Goal: Information Seeking & Learning: Learn about a topic

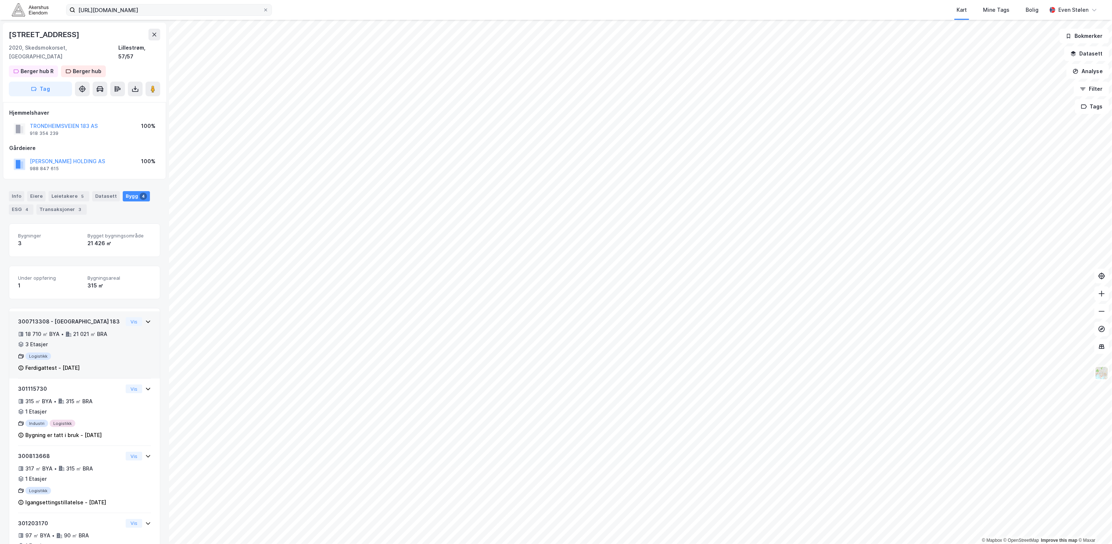
scroll to position [39, 0]
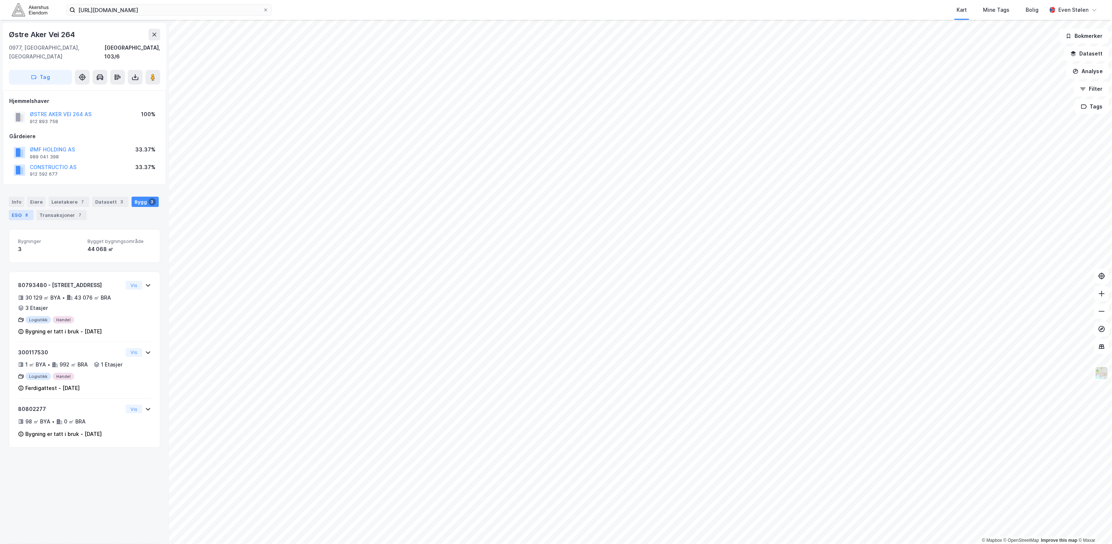
click at [30, 211] on div "8" at bounding box center [26, 214] width 7 height 7
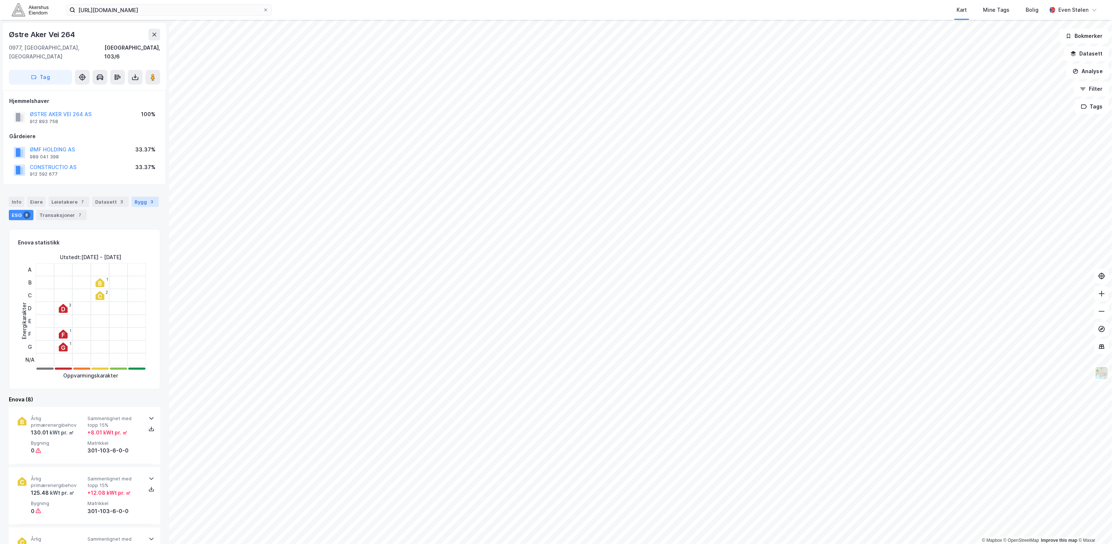
click at [132, 205] on div "Bygg 3" at bounding box center [145, 202] width 27 height 10
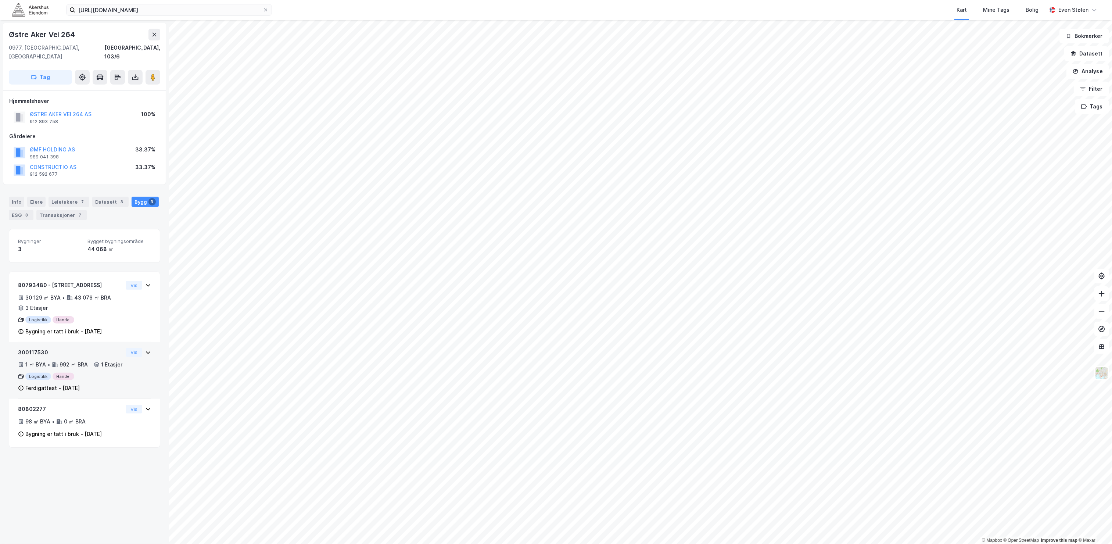
click at [119, 366] on div "300117530 1 ㎡ BYA • 992 ㎡ BRA • 1 Etasjer Logistikk Handel Ferdigattest - [DATE…" at bounding box center [84, 373] width 133 height 51
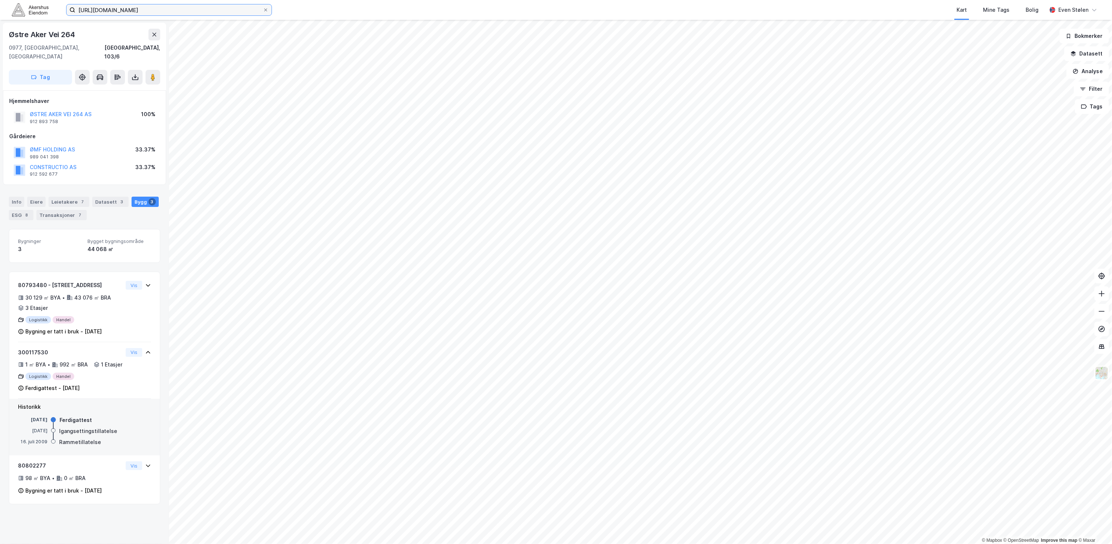
click at [162, 11] on input "[URL][DOMAIN_NAME]" at bounding box center [168, 9] width 187 height 11
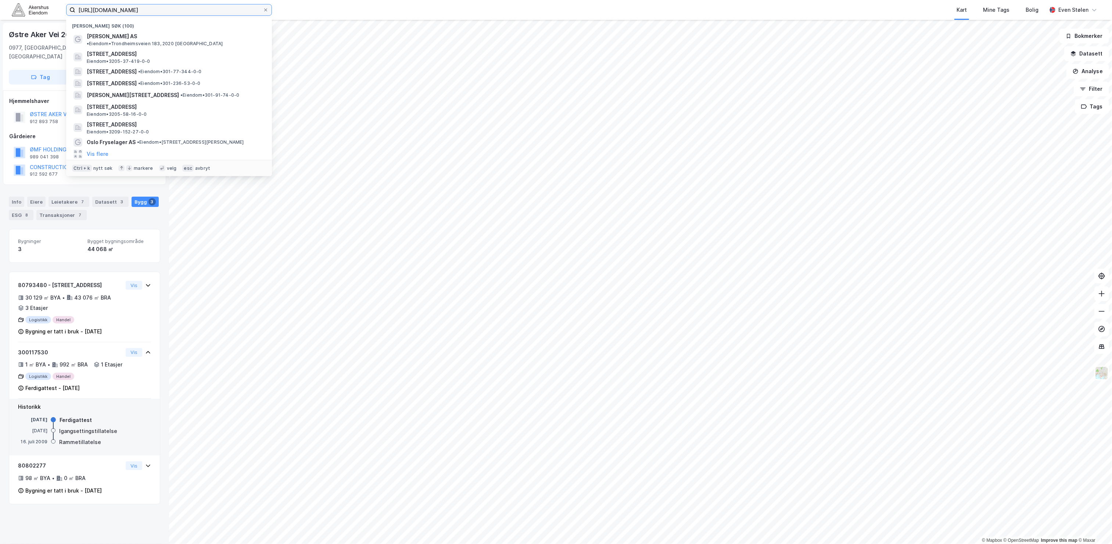
click at [162, 11] on input "[URL][DOMAIN_NAME]" at bounding box center [168, 9] width 187 height 11
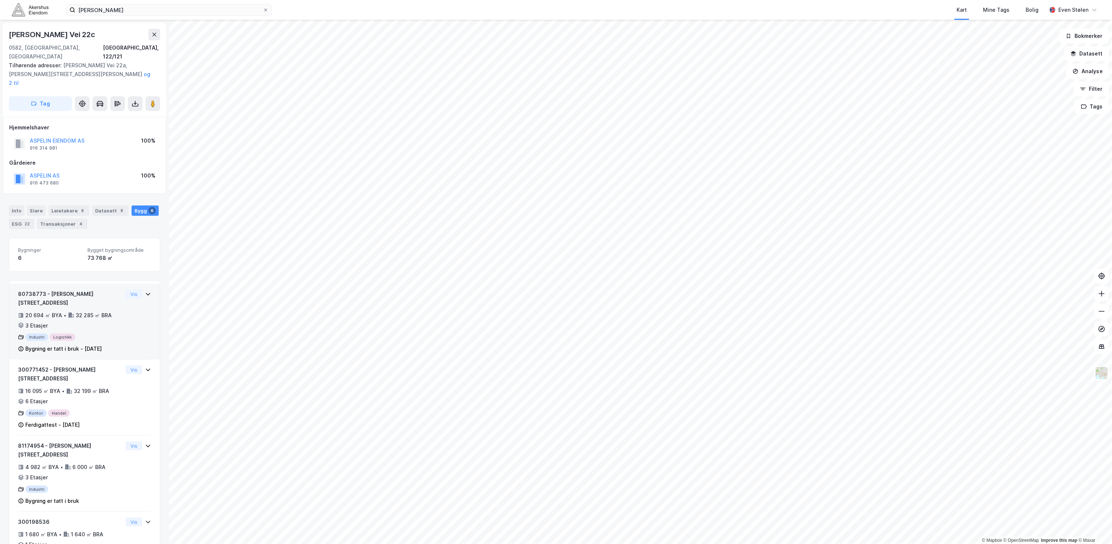
scroll to position [22, 0]
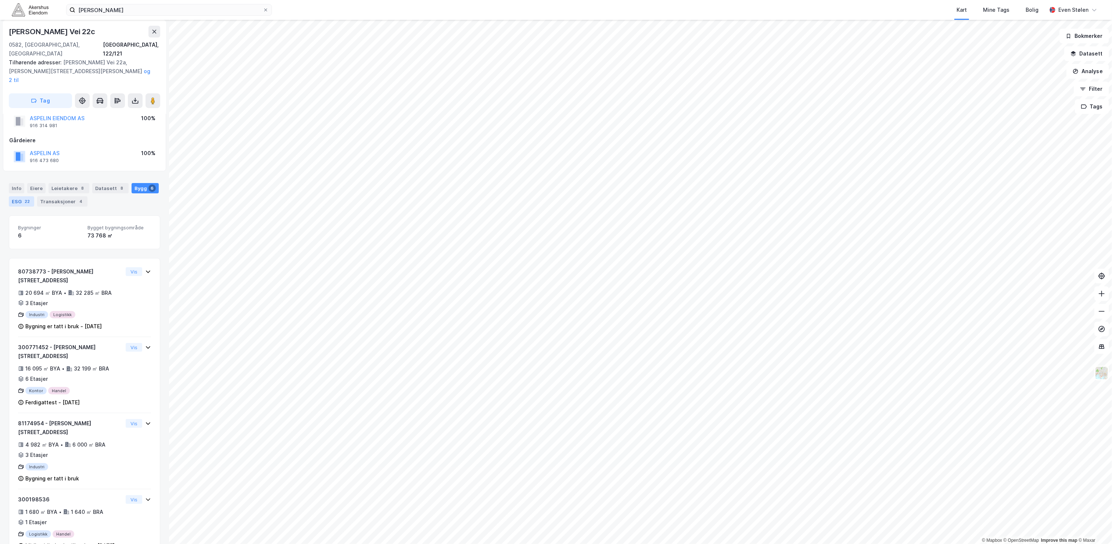
click at [34, 196] on div "ESG 22" at bounding box center [21, 201] width 25 height 10
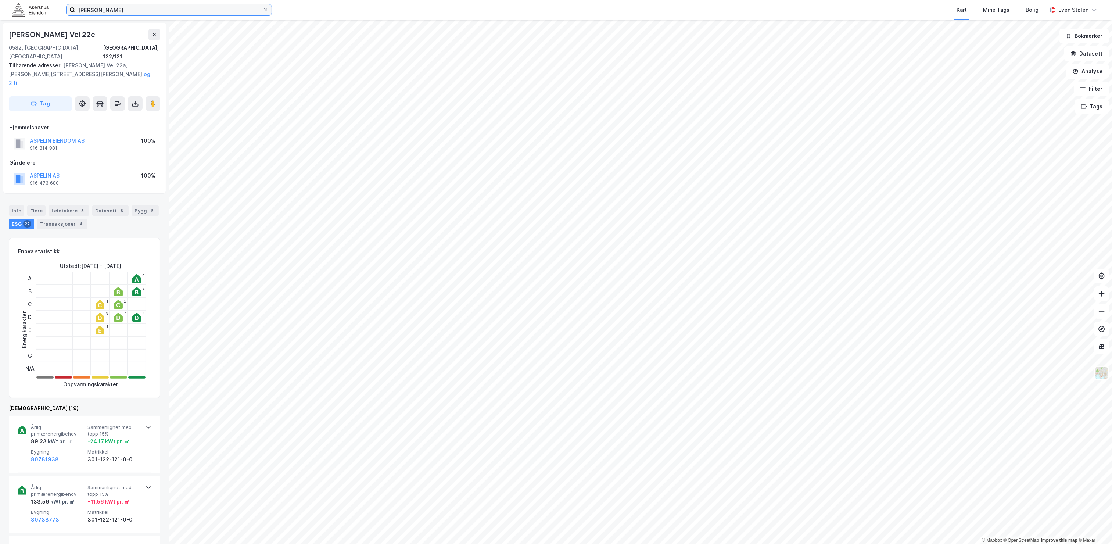
click at [204, 8] on input "[PERSON_NAME]" at bounding box center [168, 9] width 187 height 11
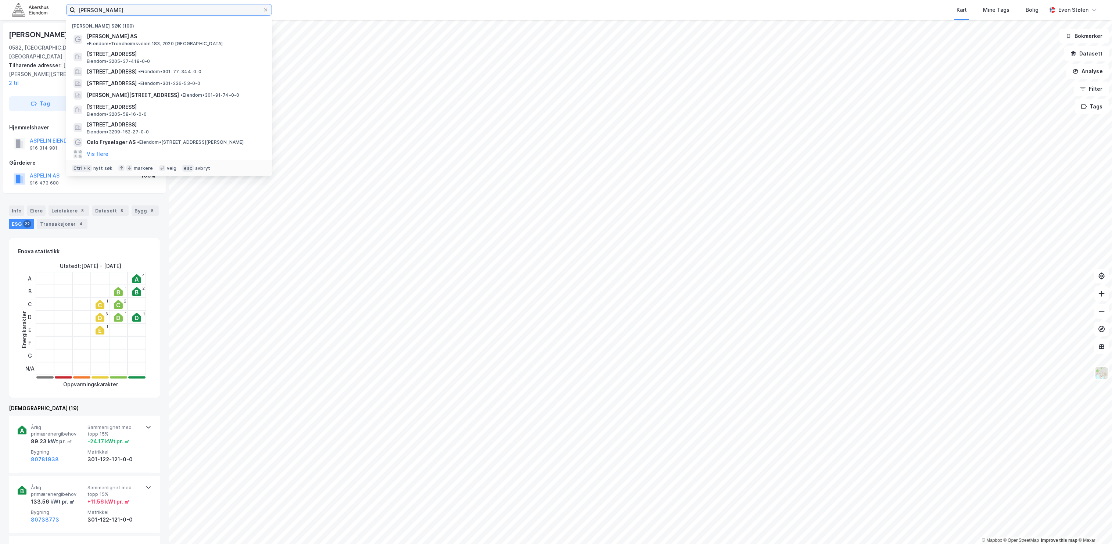
click at [204, 8] on input "[PERSON_NAME]" at bounding box center [168, 9] width 187 height 11
paste input "[PERSON_NAME] vei 1"
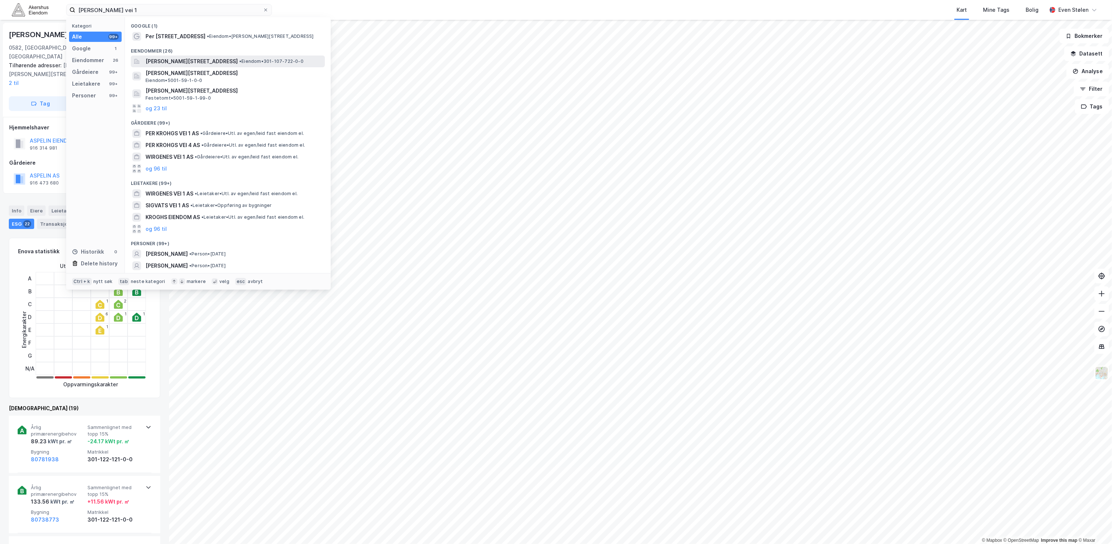
click at [209, 61] on span "[PERSON_NAME][STREET_ADDRESS]" at bounding box center [191, 61] width 92 height 9
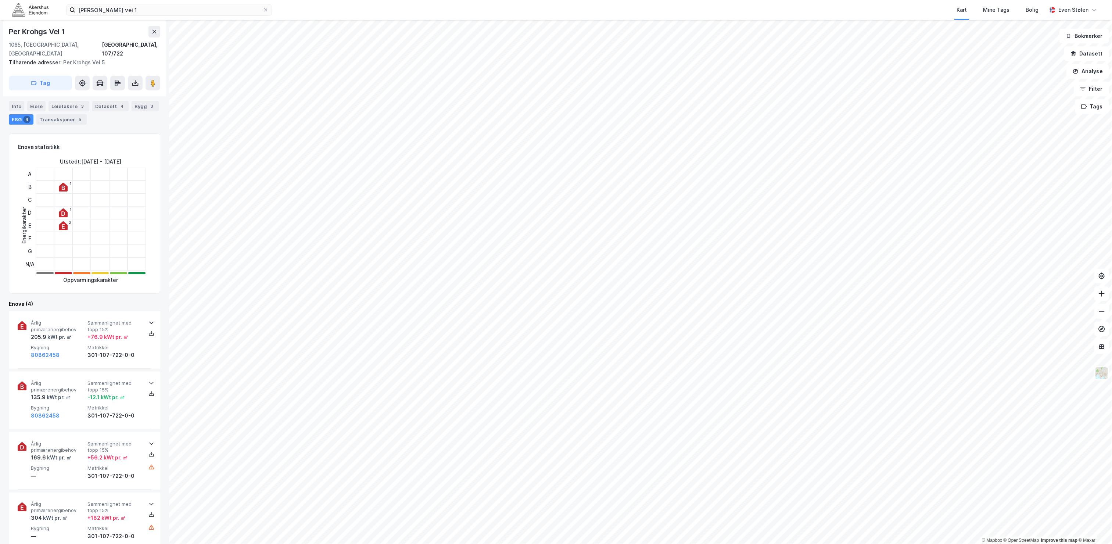
scroll to position [110, 0]
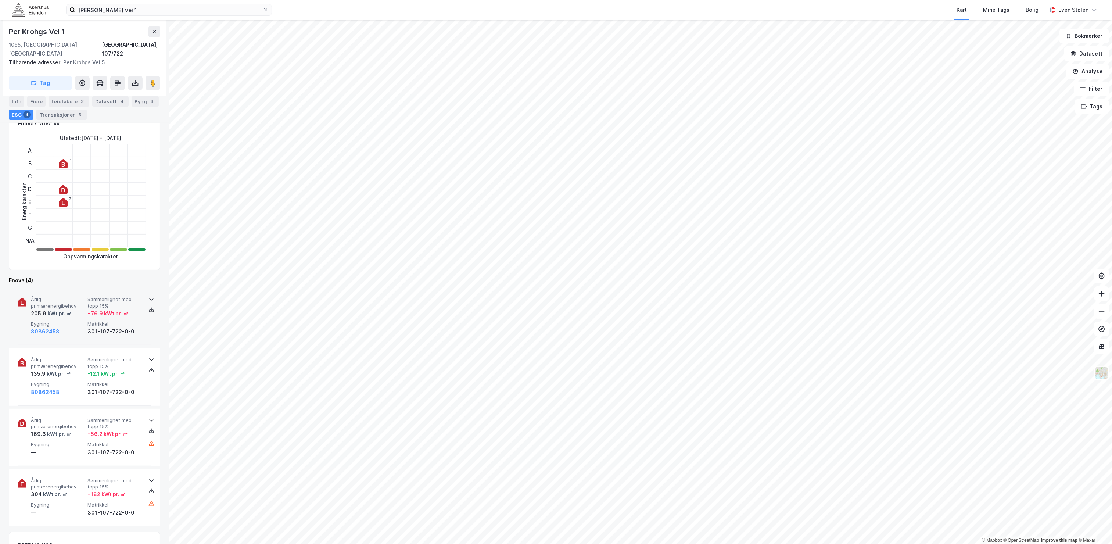
click at [71, 327] on div "80862458" at bounding box center [58, 331] width 54 height 9
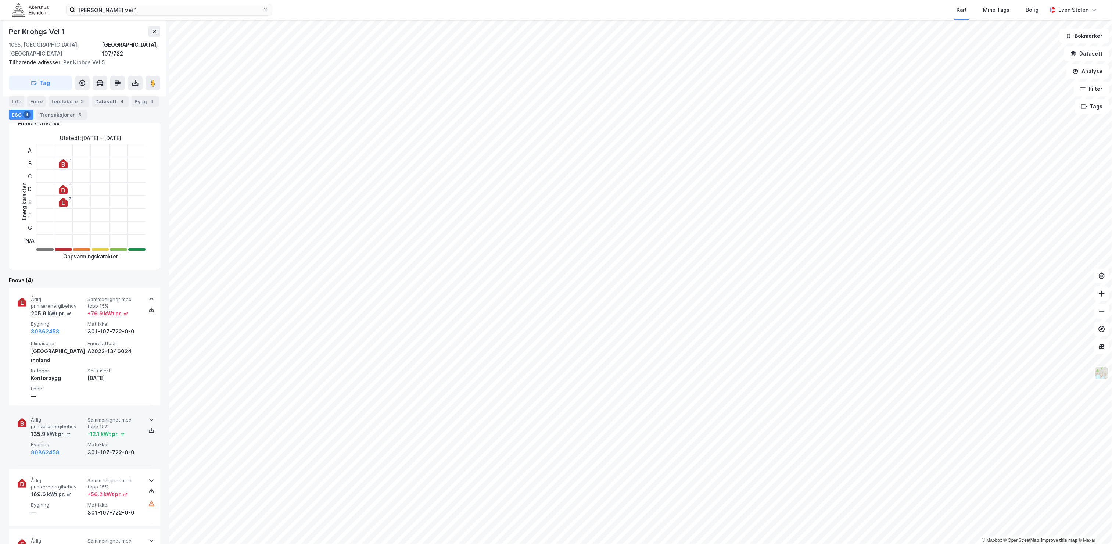
click at [78, 430] on div "135.9 kWt pr. ㎡" at bounding box center [58, 434] width 54 height 9
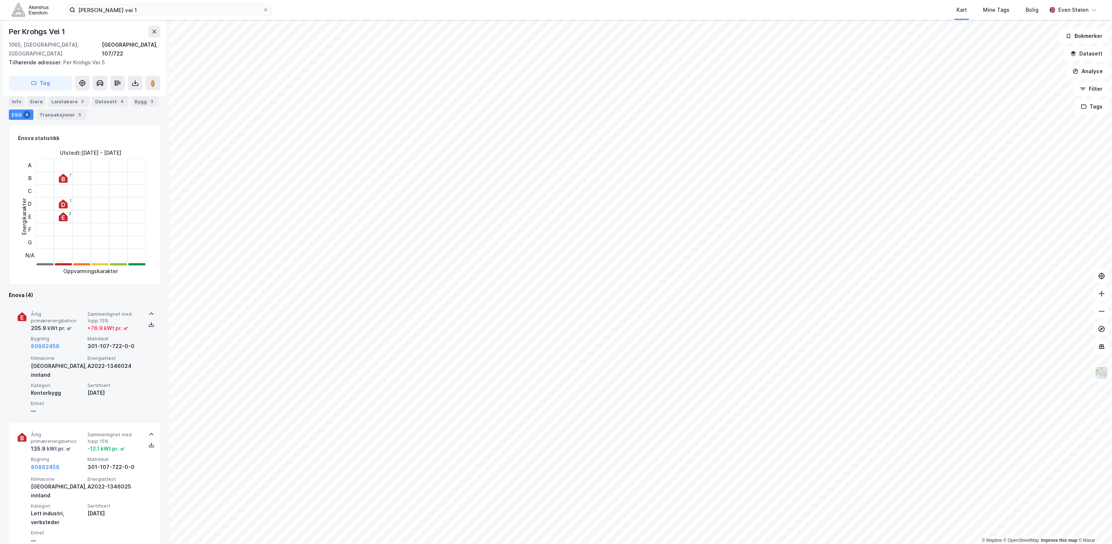
scroll to position [55, 0]
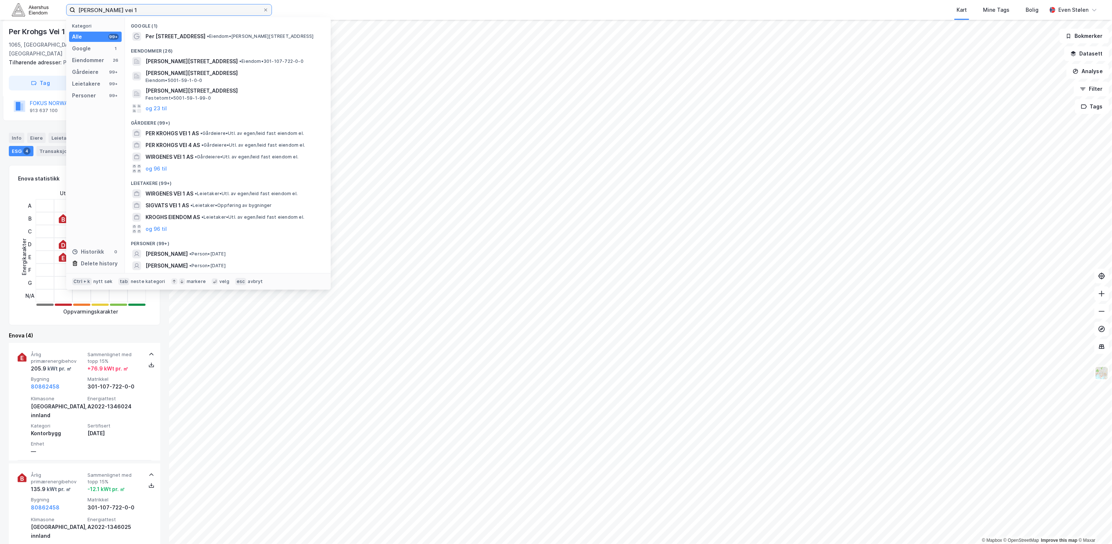
click at [190, 5] on input "[PERSON_NAME] vei 1" at bounding box center [168, 9] width 187 height 11
click at [190, 6] on input "[PERSON_NAME] vei 1" at bounding box center [168, 9] width 187 height 11
click at [191, 7] on input "[PERSON_NAME] vei 1" at bounding box center [168, 9] width 187 height 11
paste input "[PERSON_NAME] Oftedals vei 10"
click at [191, 11] on input "[PERSON_NAME] vei [PERSON_NAME] vei 10" at bounding box center [168, 9] width 187 height 11
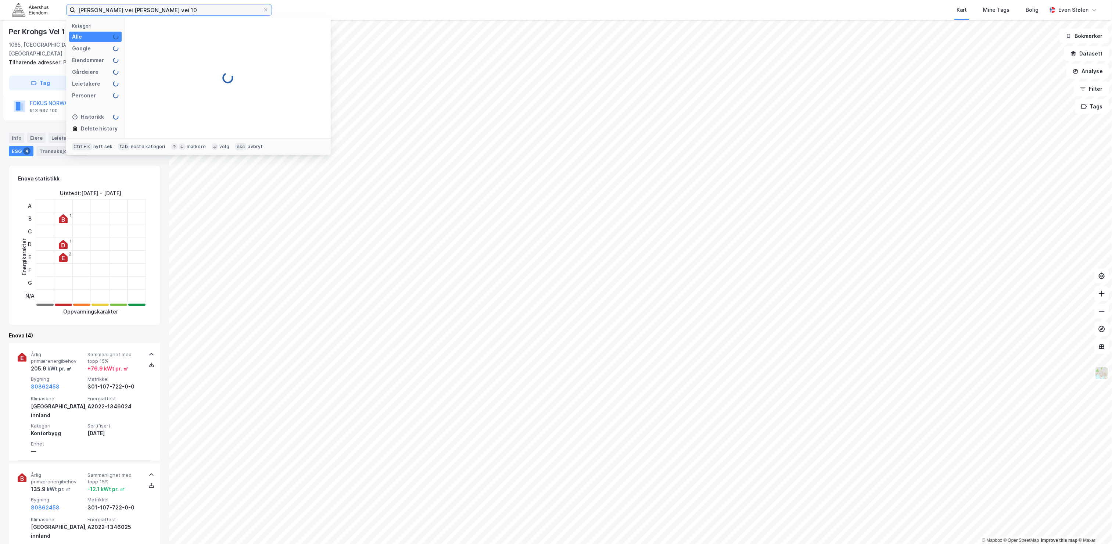
click at [191, 11] on input "[PERSON_NAME] vei [PERSON_NAME] vei 10" at bounding box center [168, 9] width 187 height 11
paste input
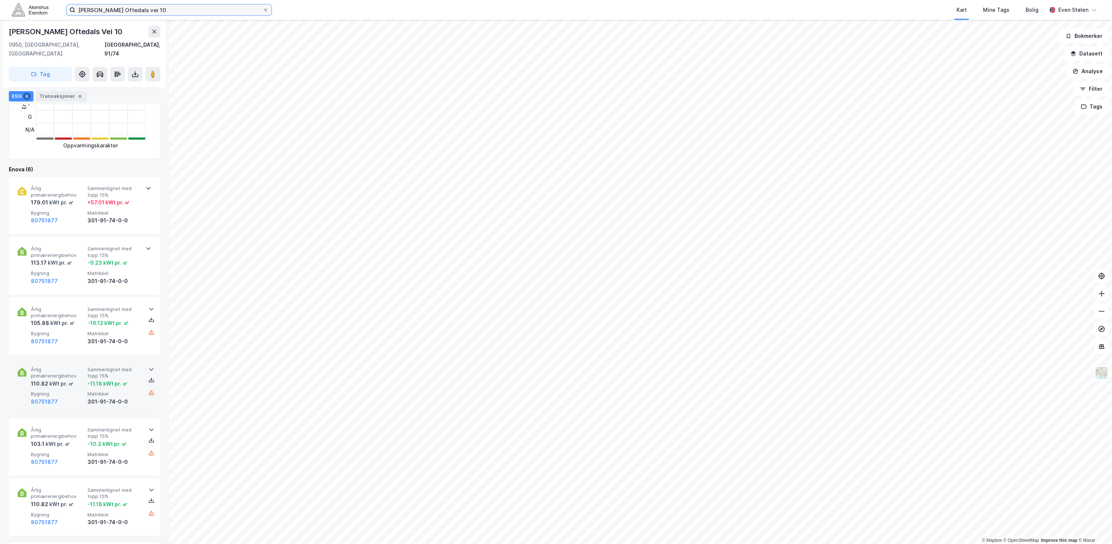
scroll to position [220, 0]
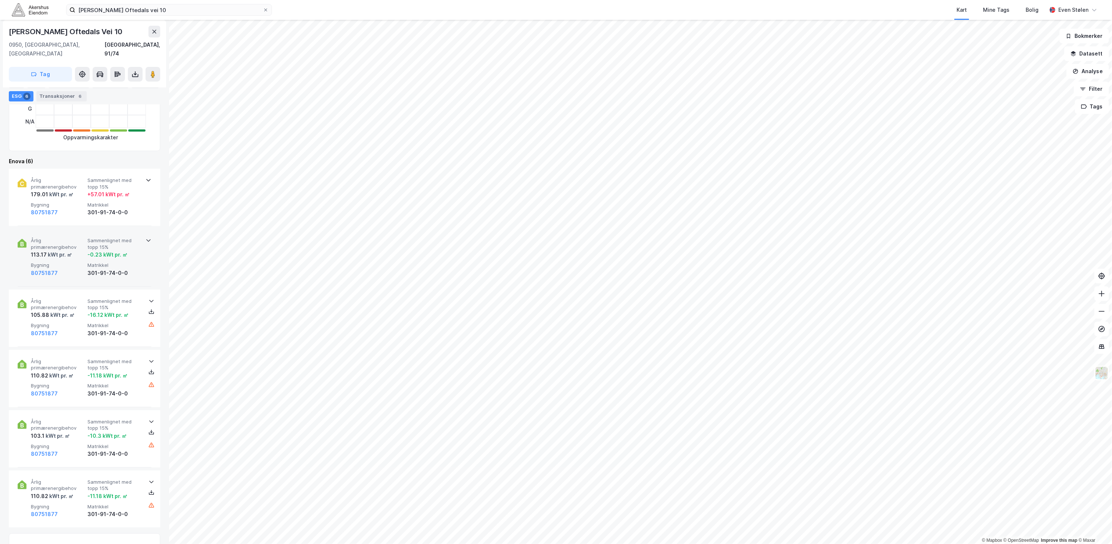
click at [134, 237] on span "Sammenlignet med topp 15%" at bounding box center [114, 243] width 54 height 13
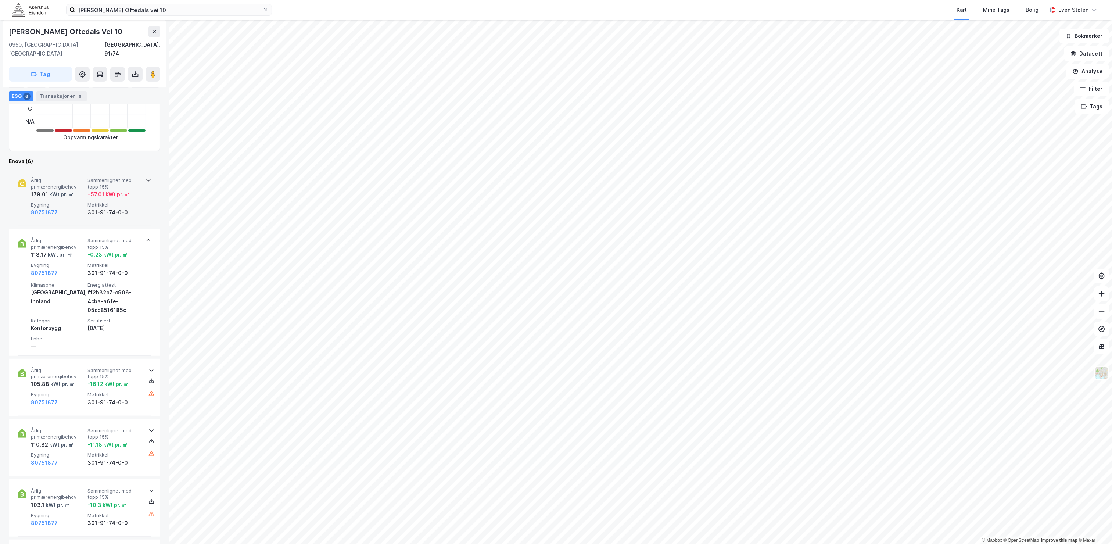
click at [83, 208] on div "80751877" at bounding box center [58, 212] width 54 height 9
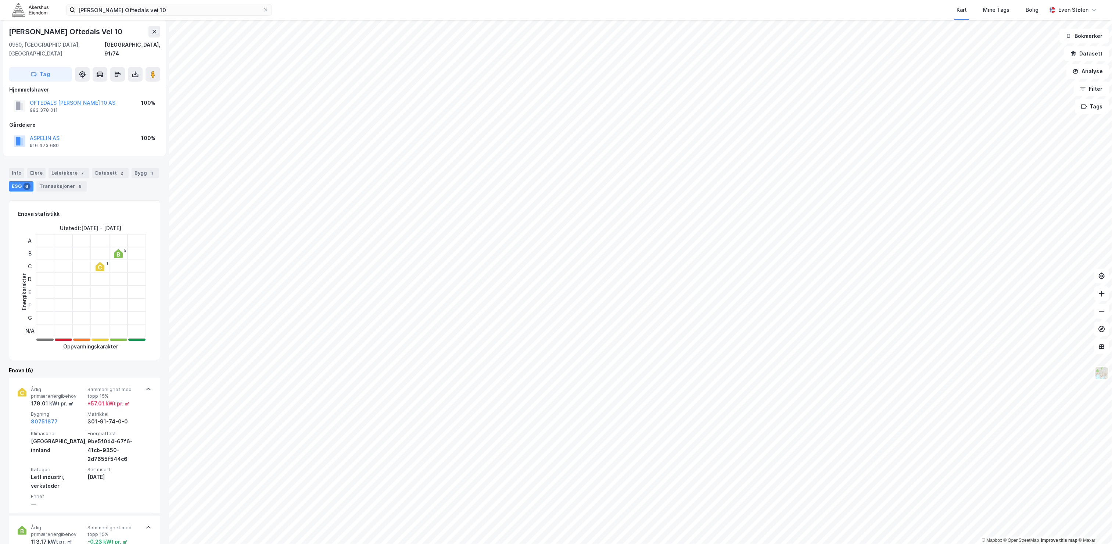
scroll to position [0, 0]
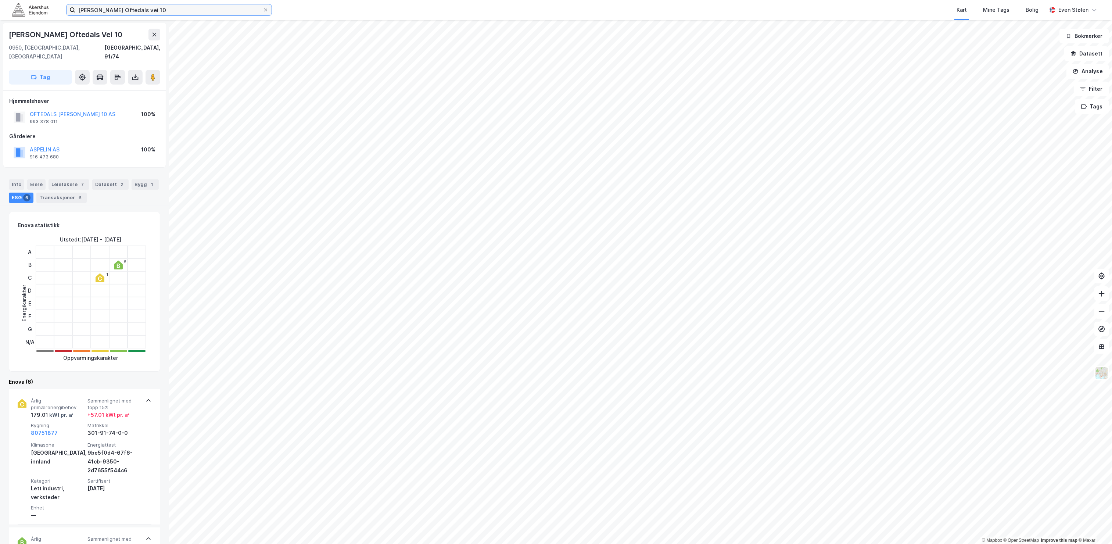
click at [147, 7] on input "[PERSON_NAME] Oftedals vei 10" at bounding box center [168, 9] width 187 height 11
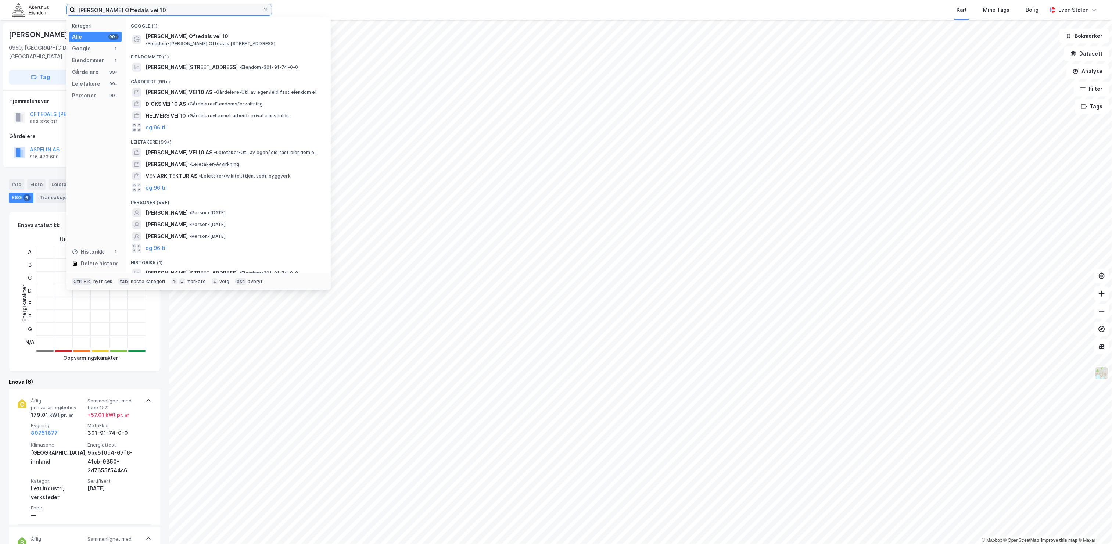
click at [147, 7] on input "[PERSON_NAME] Oftedals vei 10" at bounding box center [168, 9] width 187 height 11
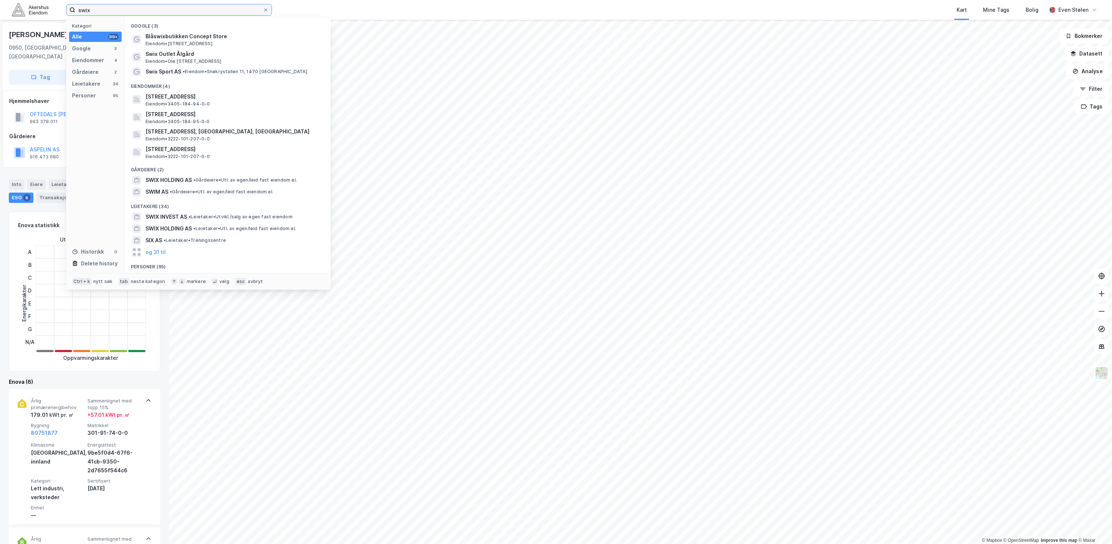
type input "swix"
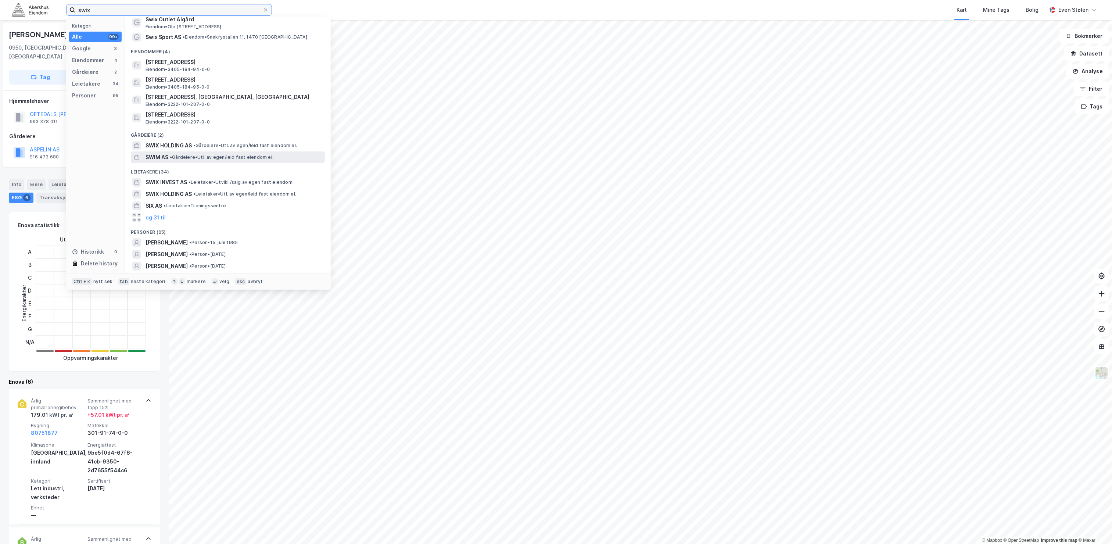
scroll to position [45, 0]
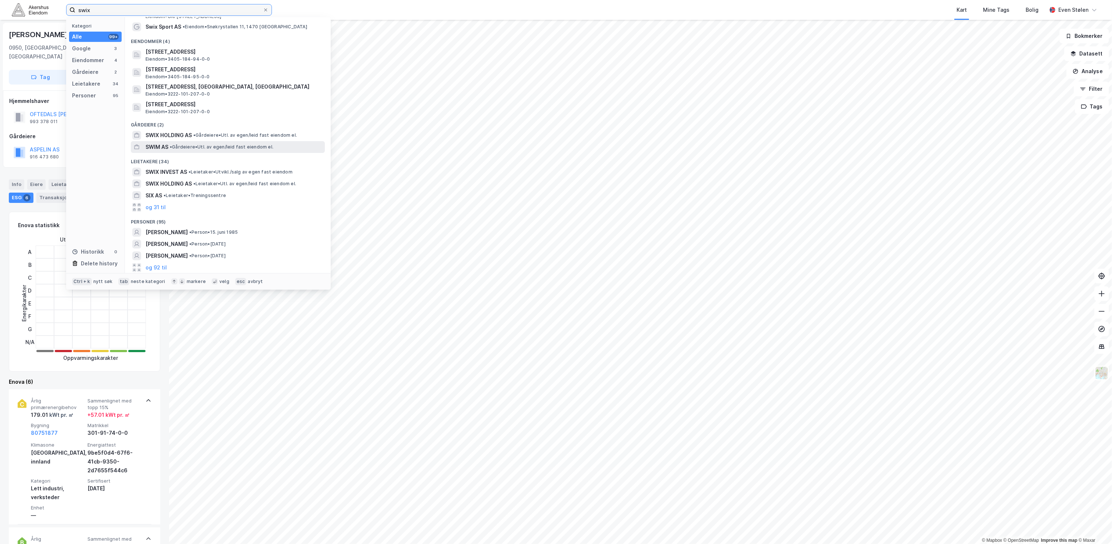
click at [147, 7] on input "swix" at bounding box center [168, 9] width 187 height 11
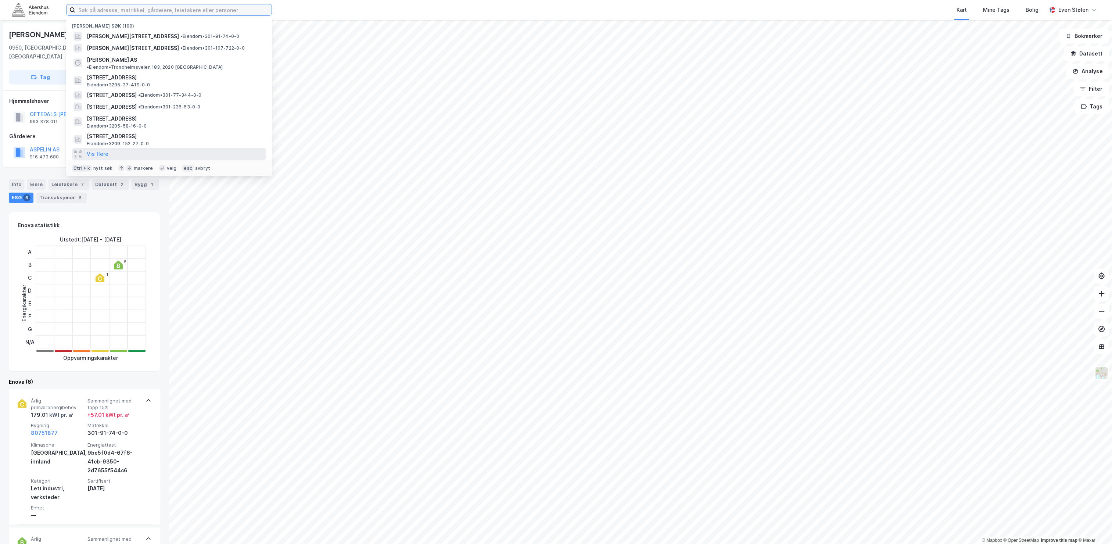
click at [116, 8] on input at bounding box center [173, 9] width 196 height 11
paste input "[STREET_ADDRESS]"
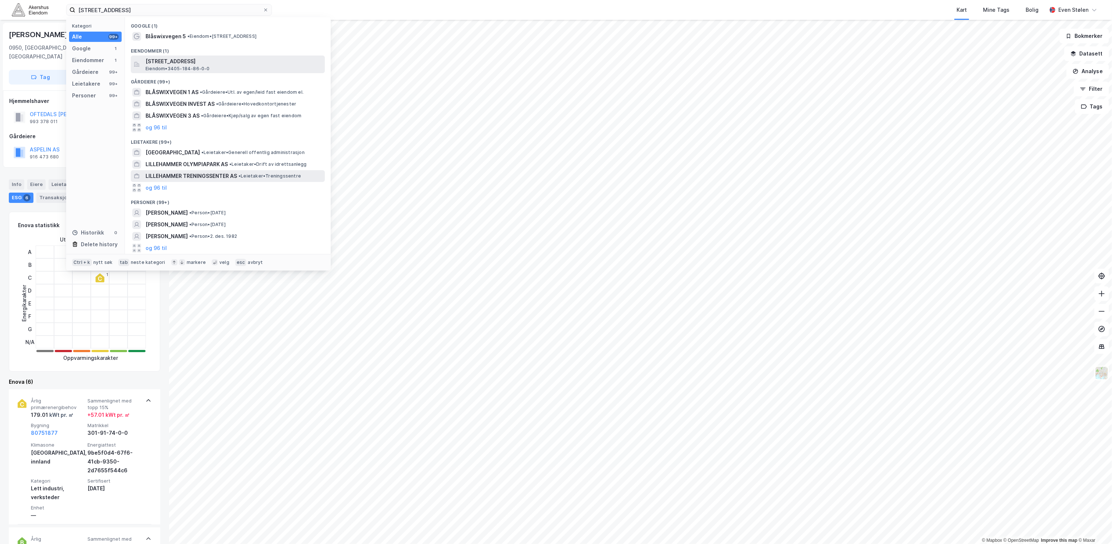
click at [219, 65] on span "[STREET_ADDRESS]" at bounding box center [233, 61] width 176 height 9
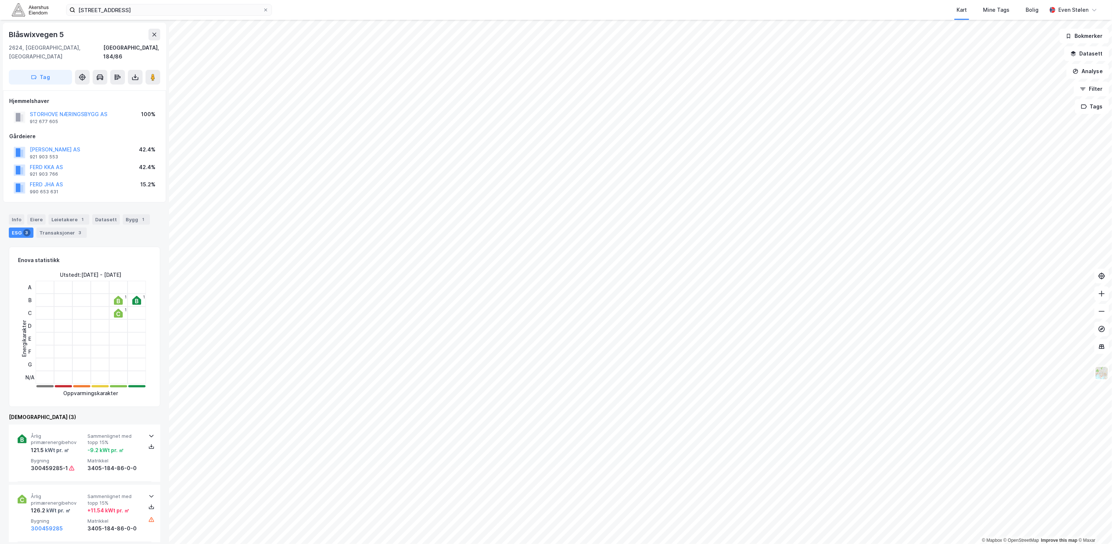
click at [32, 11] on img at bounding box center [30, 9] width 37 height 13
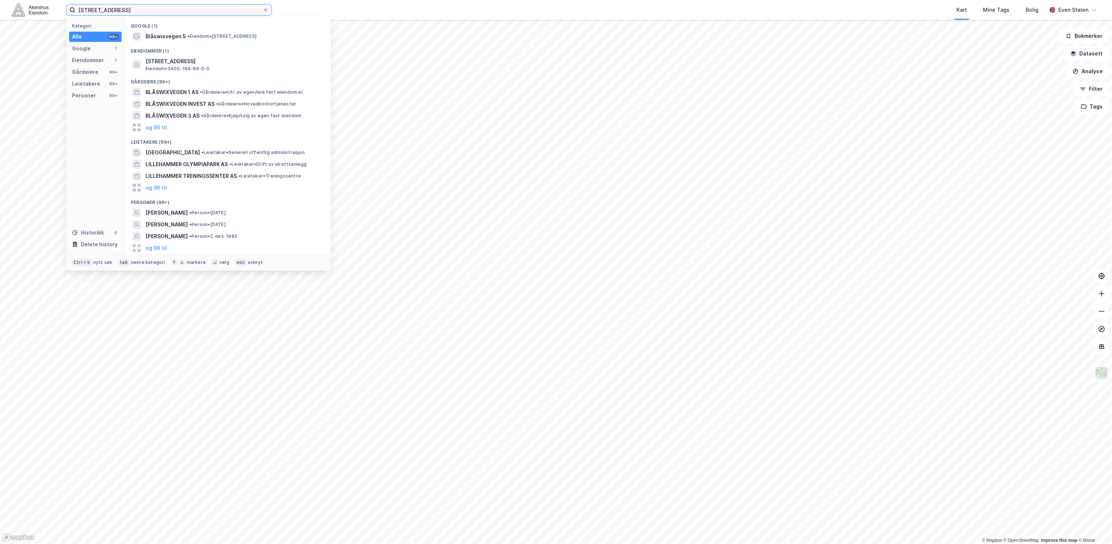
click at [205, 11] on input "[STREET_ADDRESS]" at bounding box center [168, 9] width 187 height 11
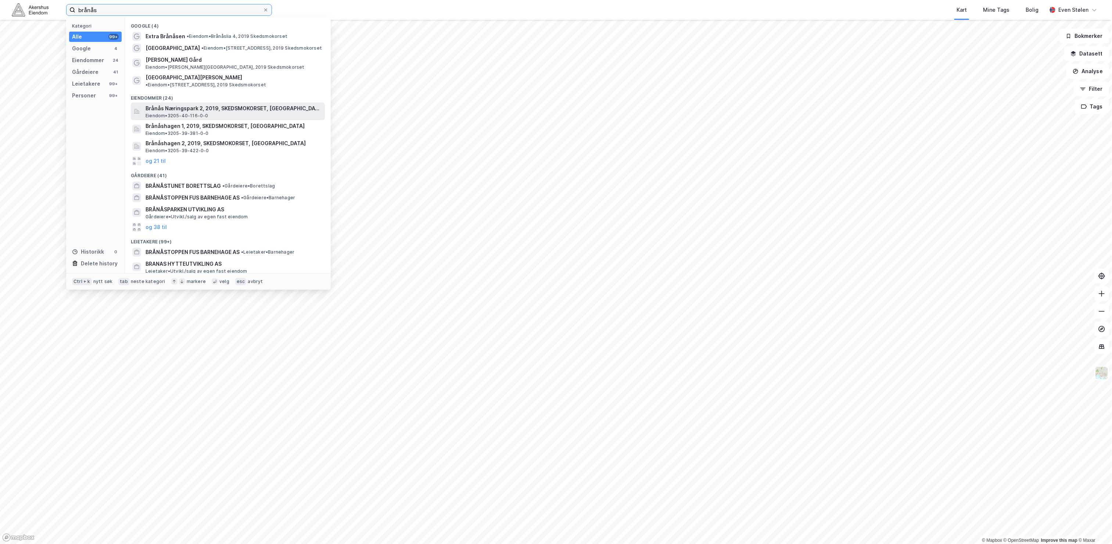
type input "brånås"
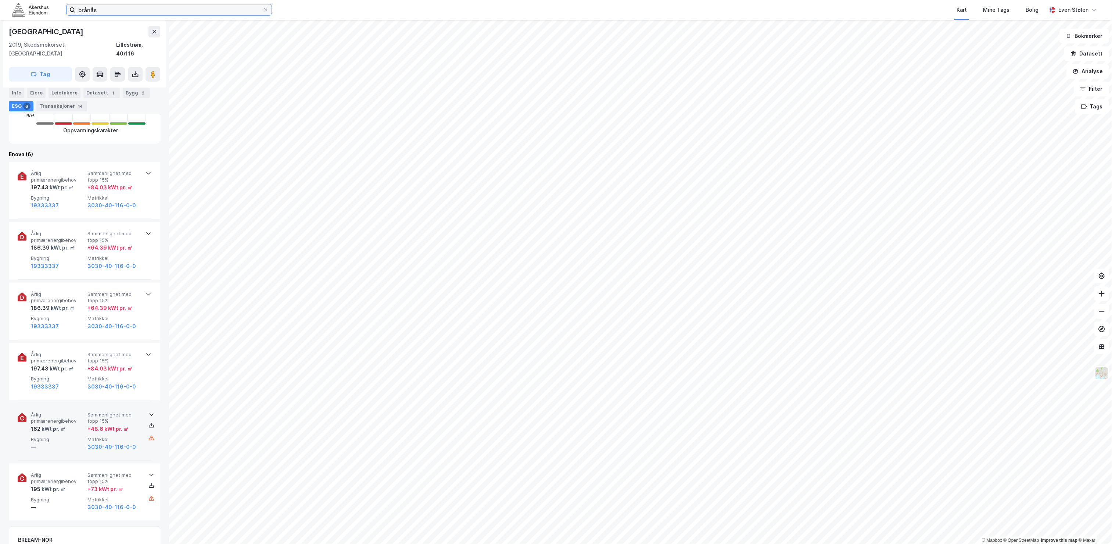
scroll to position [220, 0]
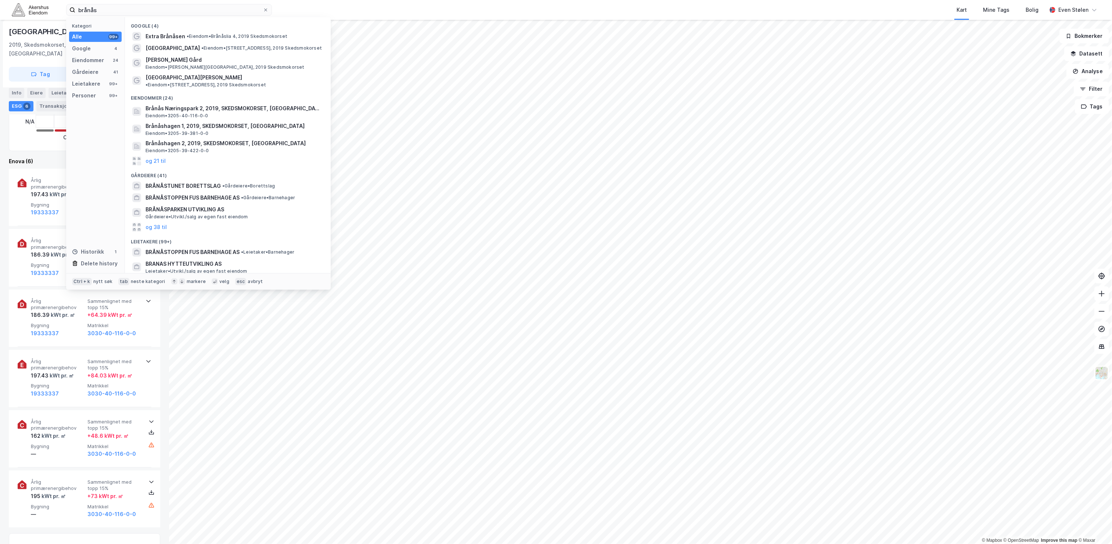
click at [369, 13] on div "Kart Mine Tags Bolig" at bounding box center [676, 10] width 739 height 20
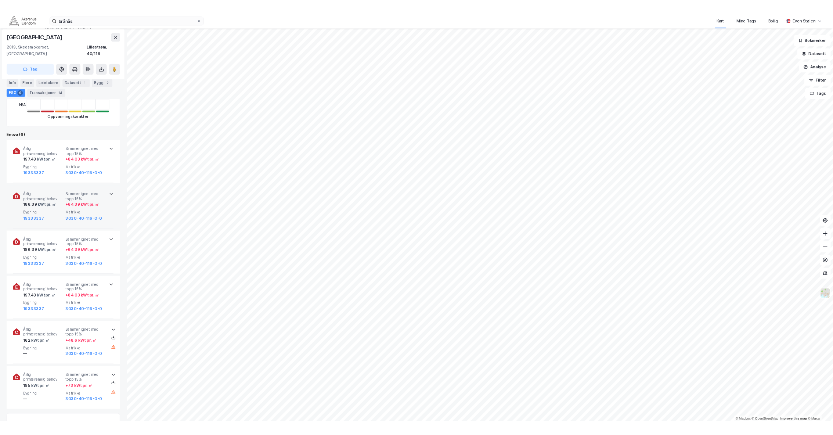
scroll to position [0, 0]
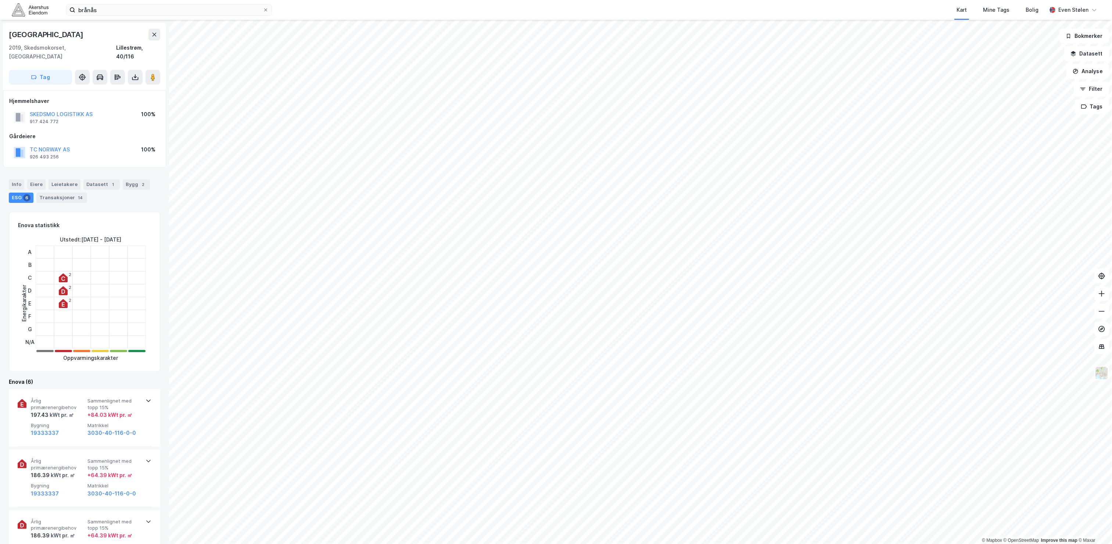
click at [136, 181] on div "Info [PERSON_NAME] Datasett 1 Bygg 2 ESG 6 Transaksjoner 14" at bounding box center [84, 191] width 151 height 24
click at [140, 181] on div "2" at bounding box center [143, 184] width 7 height 7
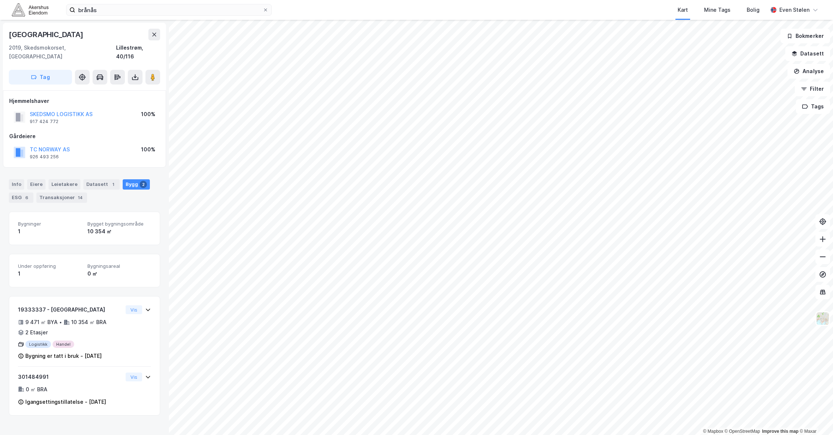
click at [26, 11] on img at bounding box center [30, 9] width 37 height 13
